Goal: Communication & Community: Participate in discussion

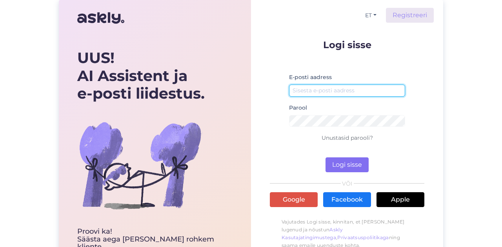
type input "[EMAIL_ADDRESS][DOMAIN_NAME]"
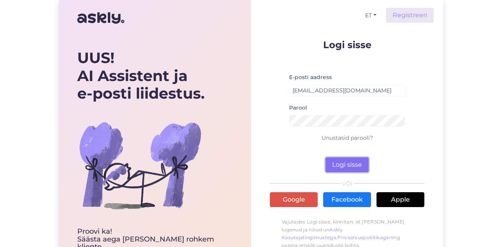
click at [344, 167] on button "Logi sisse" at bounding box center [346, 165] width 43 height 15
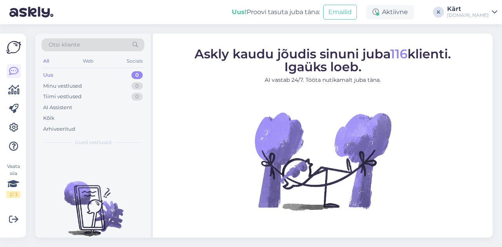
click at [479, 9] on div "Kärt" at bounding box center [468, 9] width 42 height 6
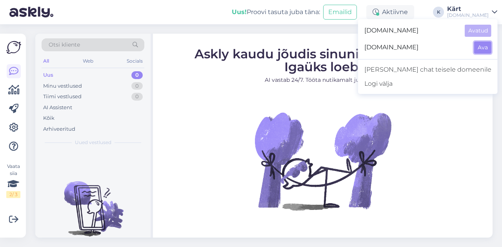
click at [481, 48] on button "Ava" at bounding box center [482, 48] width 17 height 12
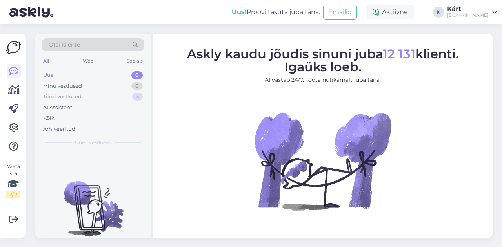
click at [102, 93] on div "Tiimi vestlused 3" at bounding box center [93, 96] width 103 height 11
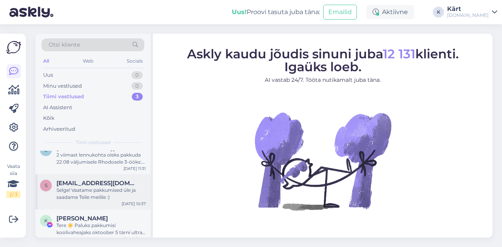
scroll to position [18, 0]
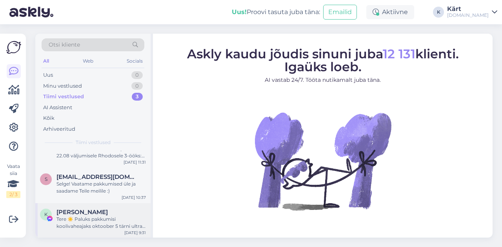
click at [119, 211] on div "[PERSON_NAME]" at bounding box center [100, 212] width 89 height 7
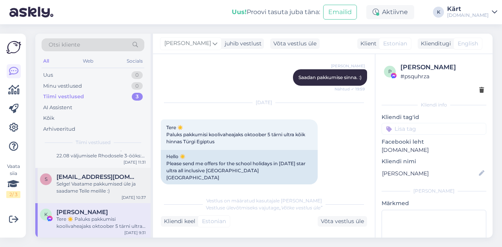
scroll to position [0, 0]
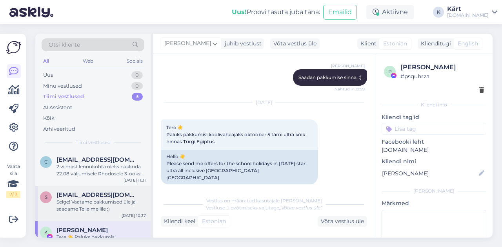
click at [71, 200] on div "Selge! Vaatame pakkumised üle ja saadame Teile meilile :)" at bounding box center [100, 206] width 89 height 14
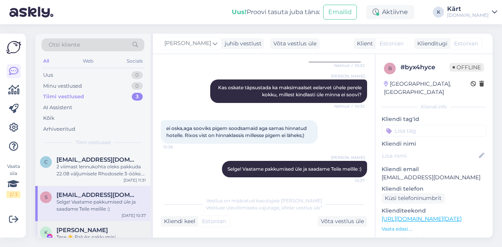
click at [82, 227] on span "[PERSON_NAME]" at bounding box center [81, 230] width 51 height 7
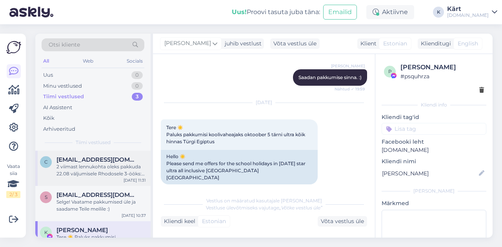
click at [90, 167] on div "2 viimast lennukohta oleks pakkuda 22.08 väljumisele Rhodosele 3-ööks: [URL][DO…" at bounding box center [100, 170] width 89 height 14
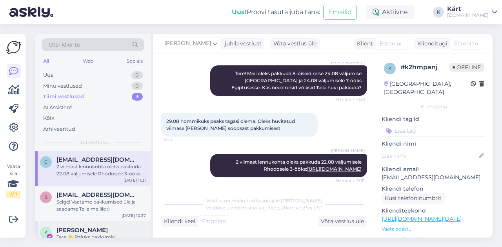
click at [95, 231] on div "[PERSON_NAME]" at bounding box center [100, 230] width 89 height 7
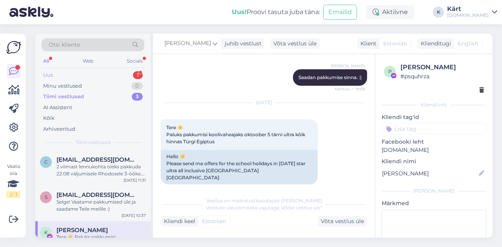
click at [80, 74] on div "Uus 1" at bounding box center [93, 75] width 103 height 11
